Goal: Book appointment/travel/reservation

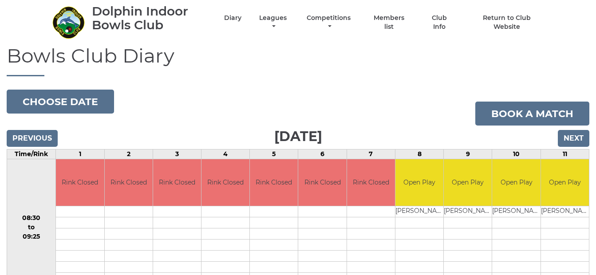
scroll to position [30, 0]
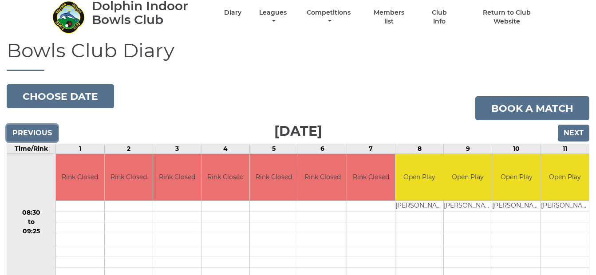
click at [38, 134] on input "Previous" at bounding box center [32, 133] width 51 height 17
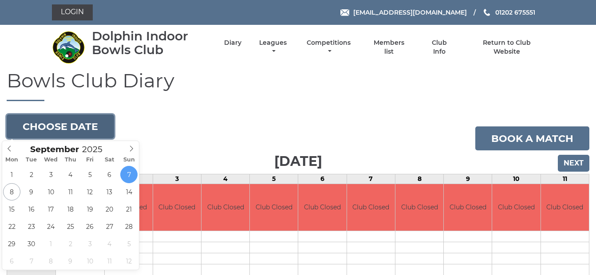
click at [63, 127] on button "Choose date" at bounding box center [60, 127] width 107 height 24
type input "[DATE]"
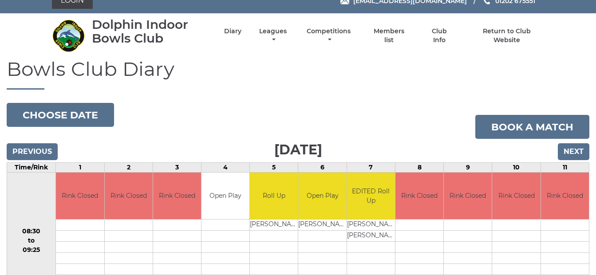
scroll to position [5, 0]
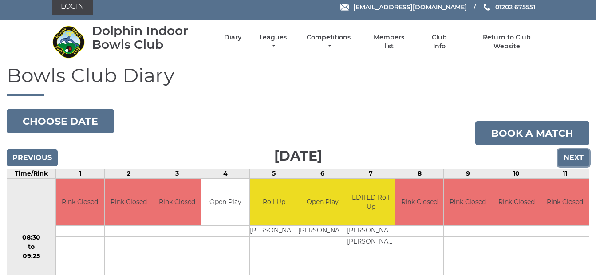
click at [568, 156] on input "Next" at bounding box center [574, 158] width 32 height 17
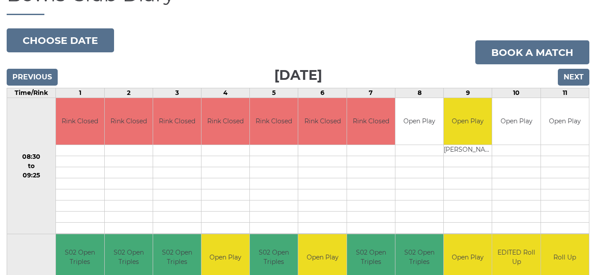
scroll to position [71, 0]
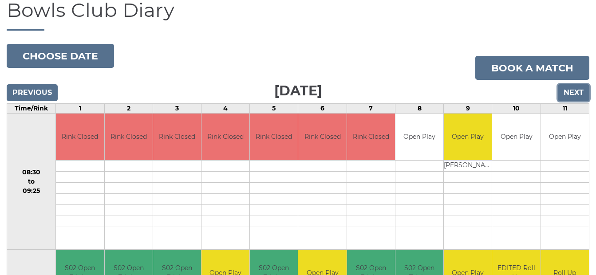
click at [576, 93] on input "Next" at bounding box center [574, 92] width 32 height 17
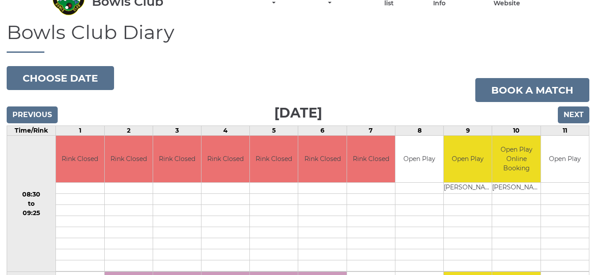
scroll to position [43, 0]
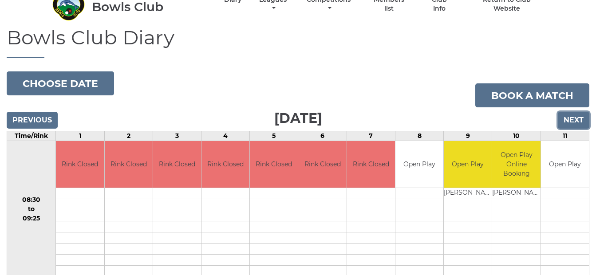
click at [575, 119] on input "Next" at bounding box center [574, 120] width 32 height 17
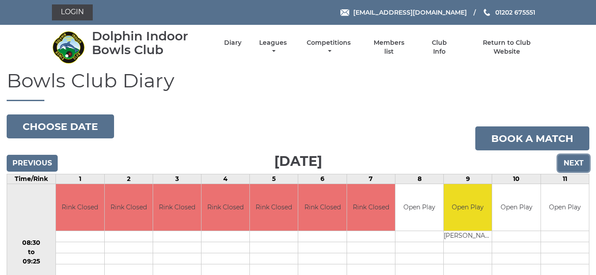
click at [579, 162] on input "Next" at bounding box center [574, 163] width 32 height 17
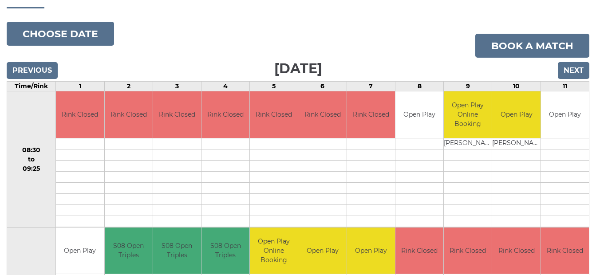
scroll to position [83, 0]
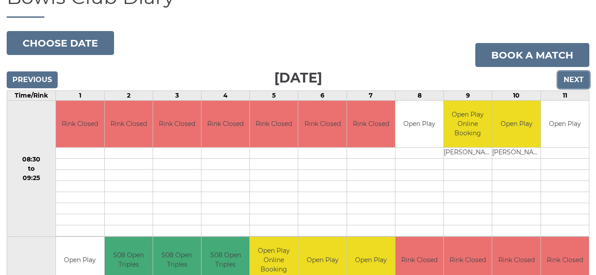
click at [571, 79] on input "Next" at bounding box center [574, 79] width 32 height 17
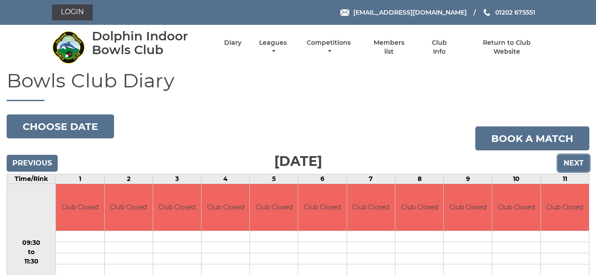
click at [577, 162] on input "Next" at bounding box center [574, 163] width 32 height 17
click at [576, 161] on input "Next" at bounding box center [574, 163] width 32 height 17
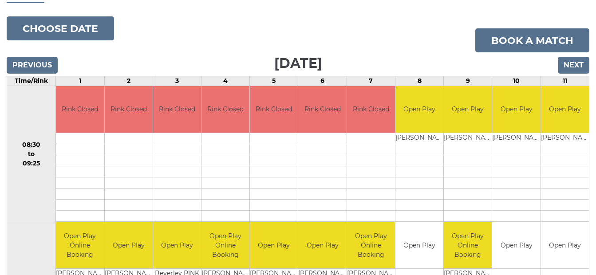
scroll to position [85, 0]
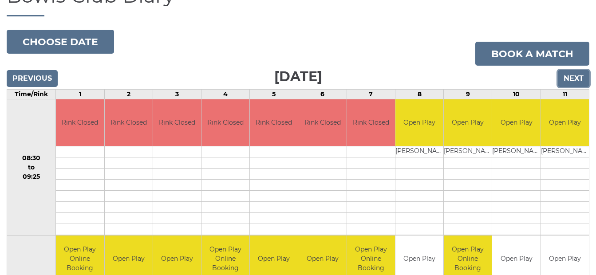
click at [571, 77] on input "Next" at bounding box center [574, 78] width 32 height 17
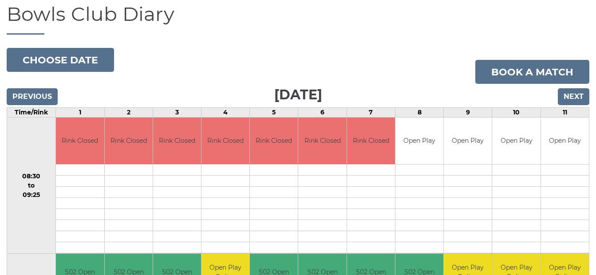
scroll to position [54, 0]
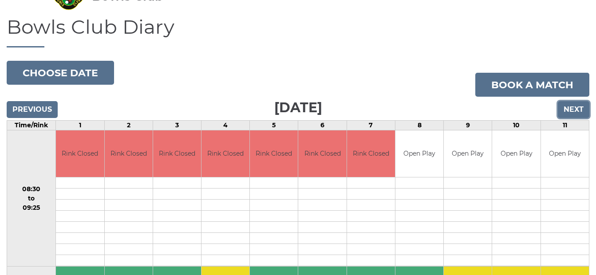
click at [575, 109] on input "Next" at bounding box center [574, 109] width 32 height 17
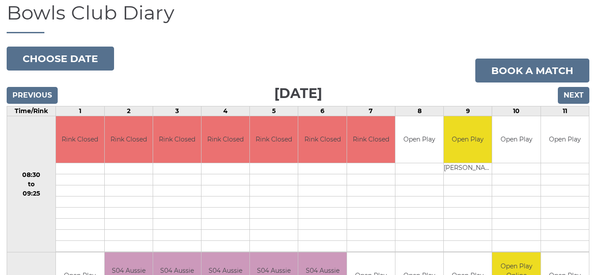
scroll to position [67, 0]
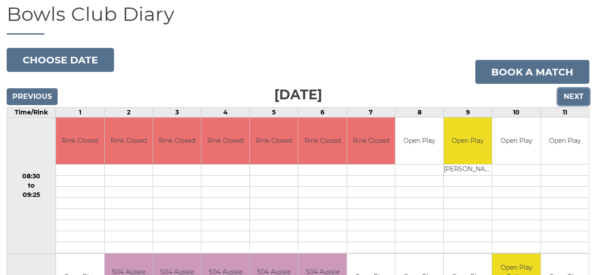
click at [569, 92] on input "Next" at bounding box center [574, 96] width 32 height 17
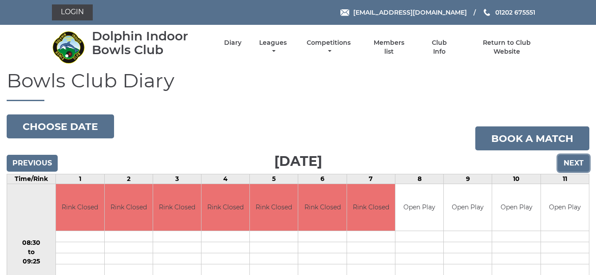
click at [574, 158] on input "Next" at bounding box center [574, 163] width 32 height 17
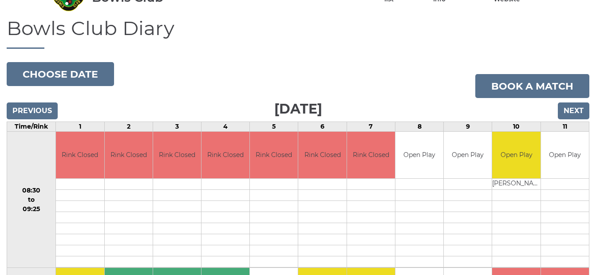
scroll to position [44, 0]
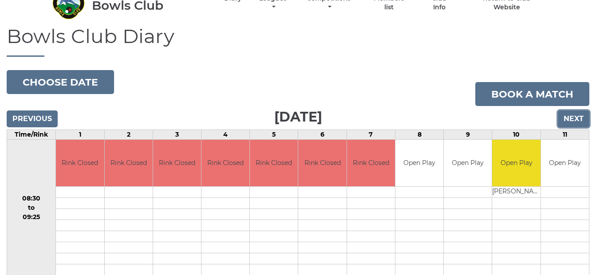
click at [571, 117] on input "Next" at bounding box center [574, 119] width 32 height 17
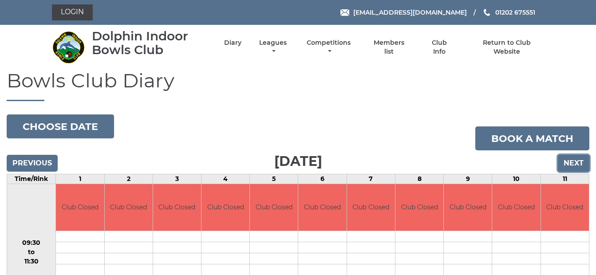
click at [573, 163] on input "Next" at bounding box center [574, 163] width 32 height 17
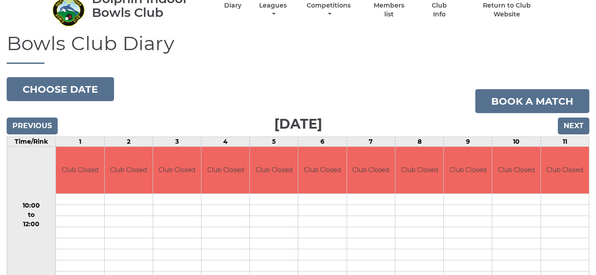
scroll to position [58, 0]
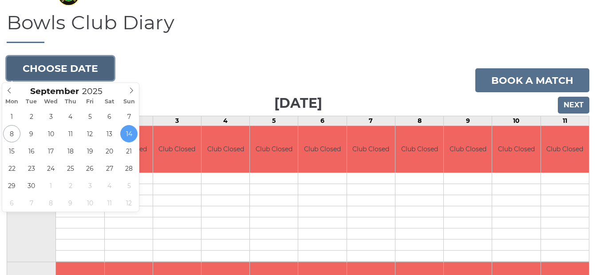
click at [64, 65] on button "Choose date" at bounding box center [60, 68] width 107 height 24
type input "[DATE]"
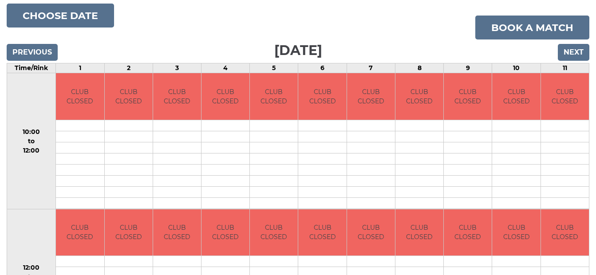
scroll to position [122, 0]
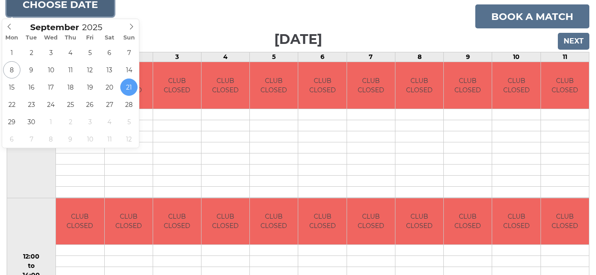
click at [82, 8] on button "Choose date" at bounding box center [60, 4] width 107 height 24
type input "[DATE]"
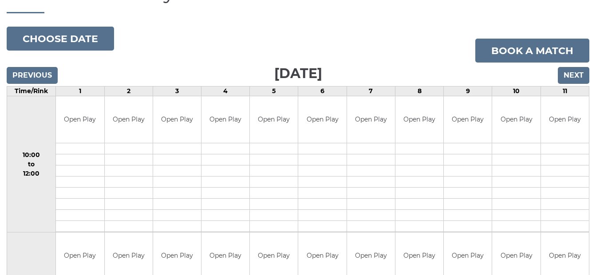
scroll to position [85, 0]
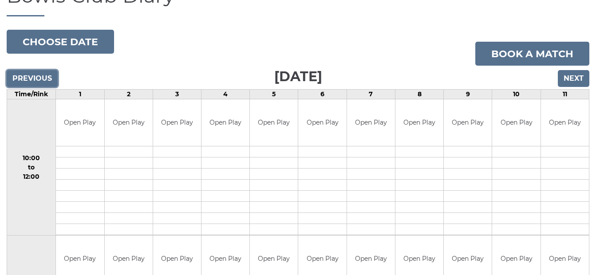
click at [28, 77] on input "Previous" at bounding box center [32, 78] width 51 height 17
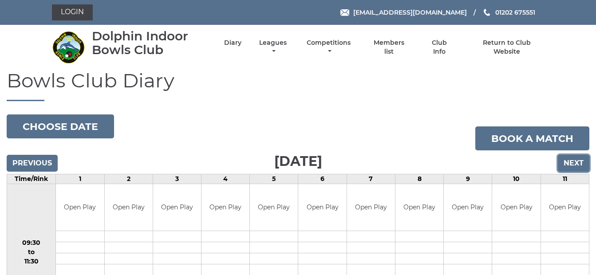
click at [573, 164] on input "Next" at bounding box center [574, 163] width 32 height 17
